Goal: Use online tool/utility: Use online tool/utility

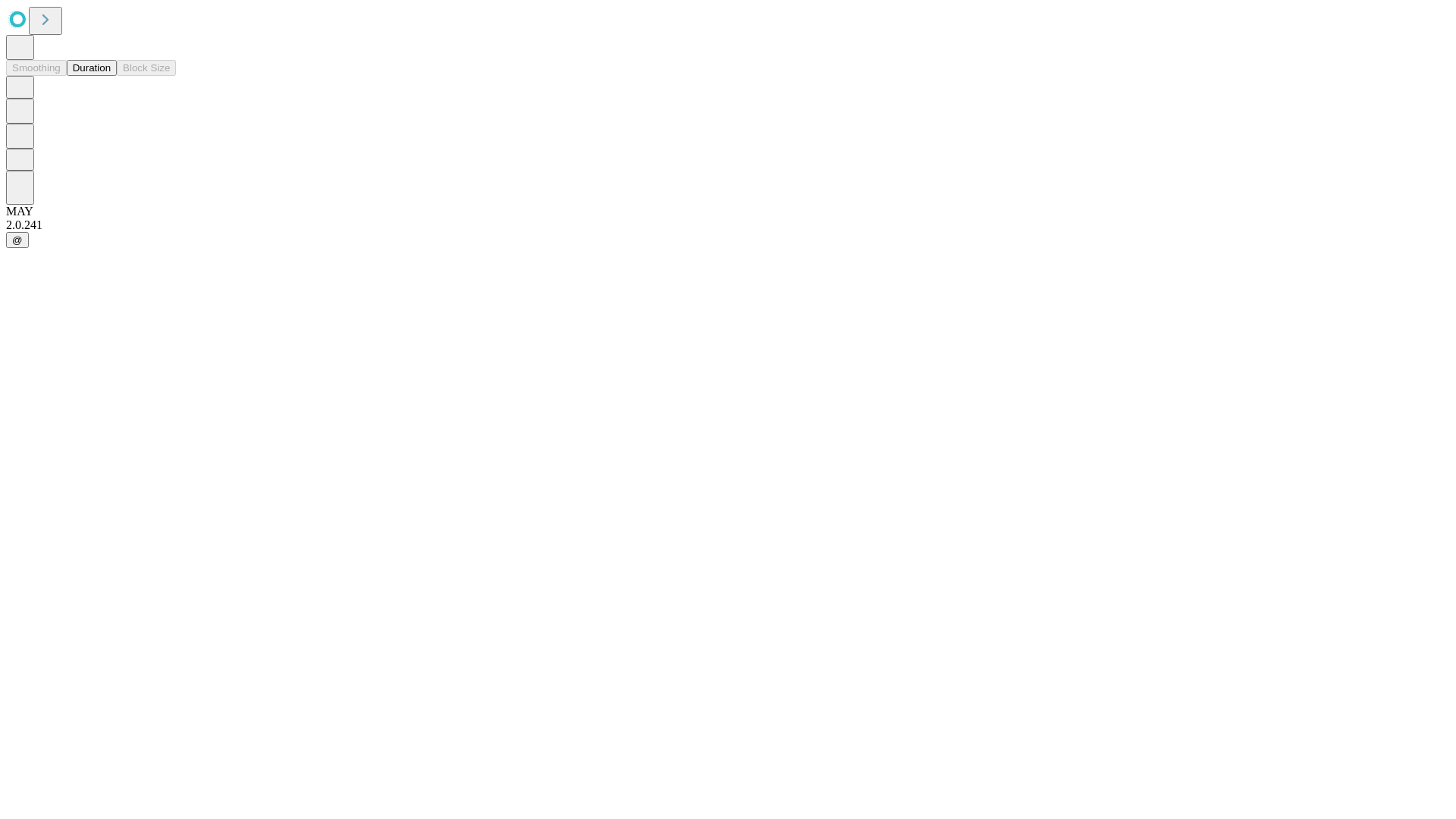
click at [111, 76] on button "Duration" at bounding box center [91, 67] width 50 height 16
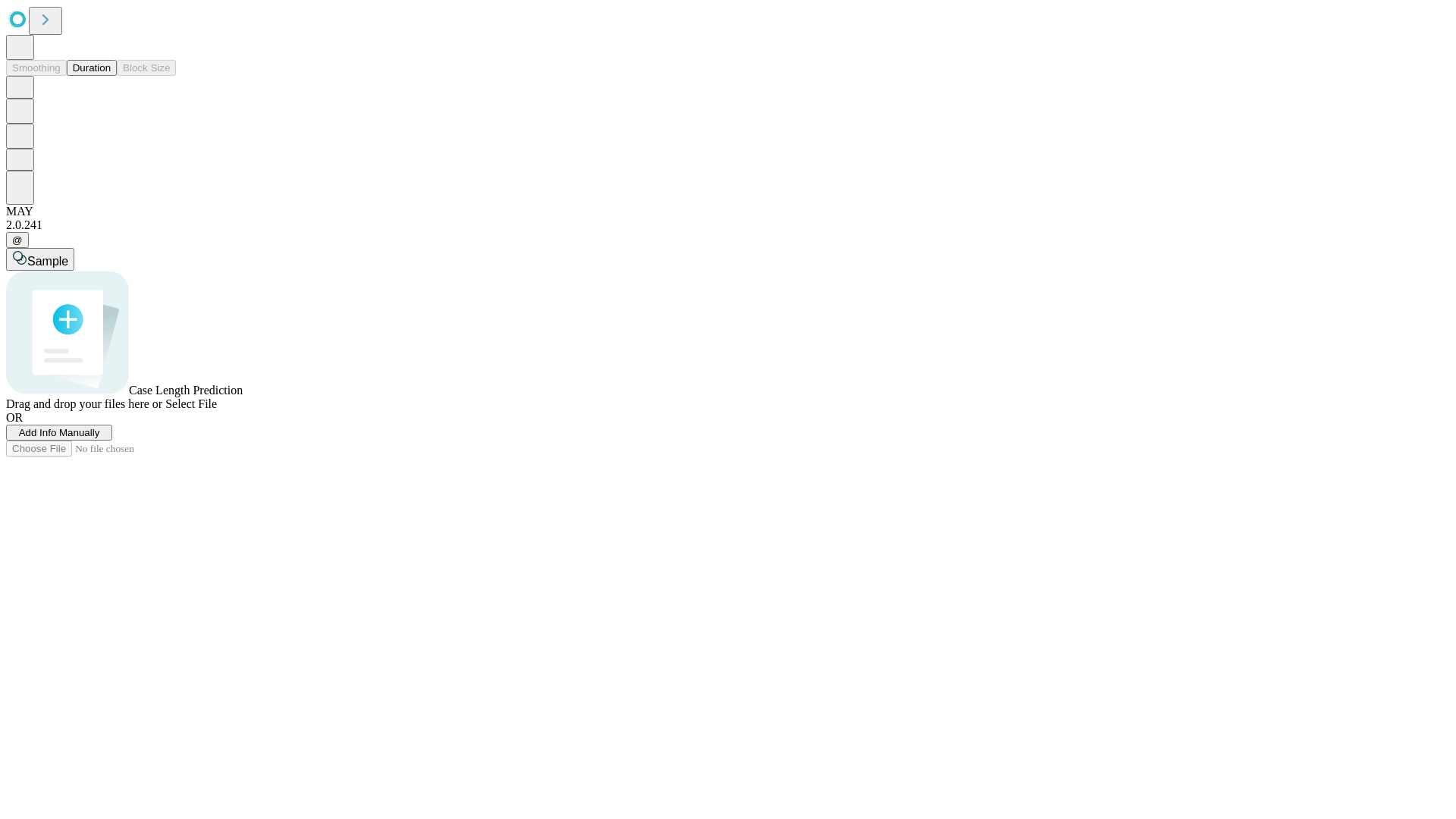
click at [68, 255] on span "Sample" at bounding box center [47, 262] width 41 height 13
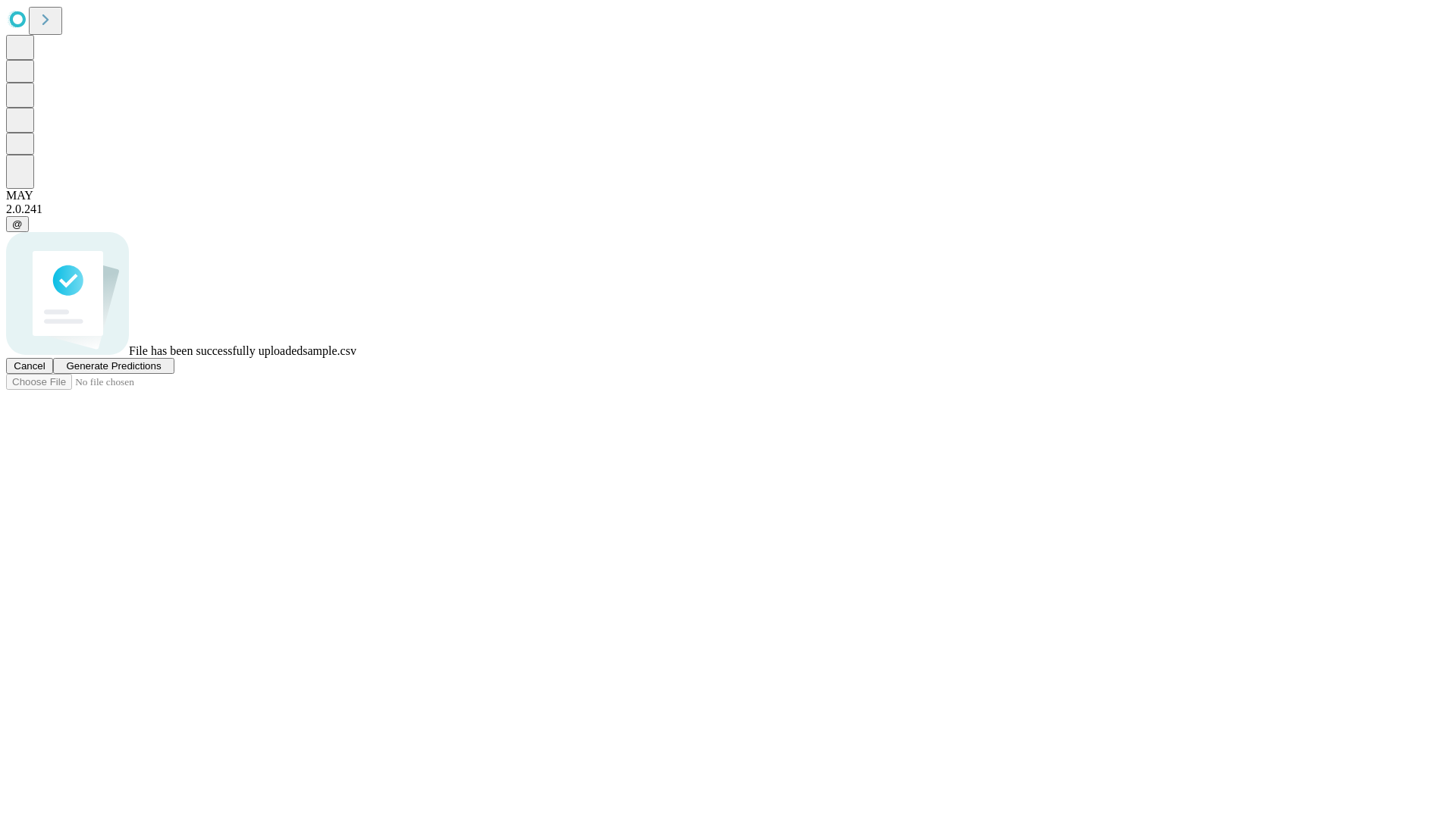
click at [160, 372] on span "Generate Predictions" at bounding box center [113, 366] width 95 height 12
